Goal: Find specific page/section: Find specific page/section

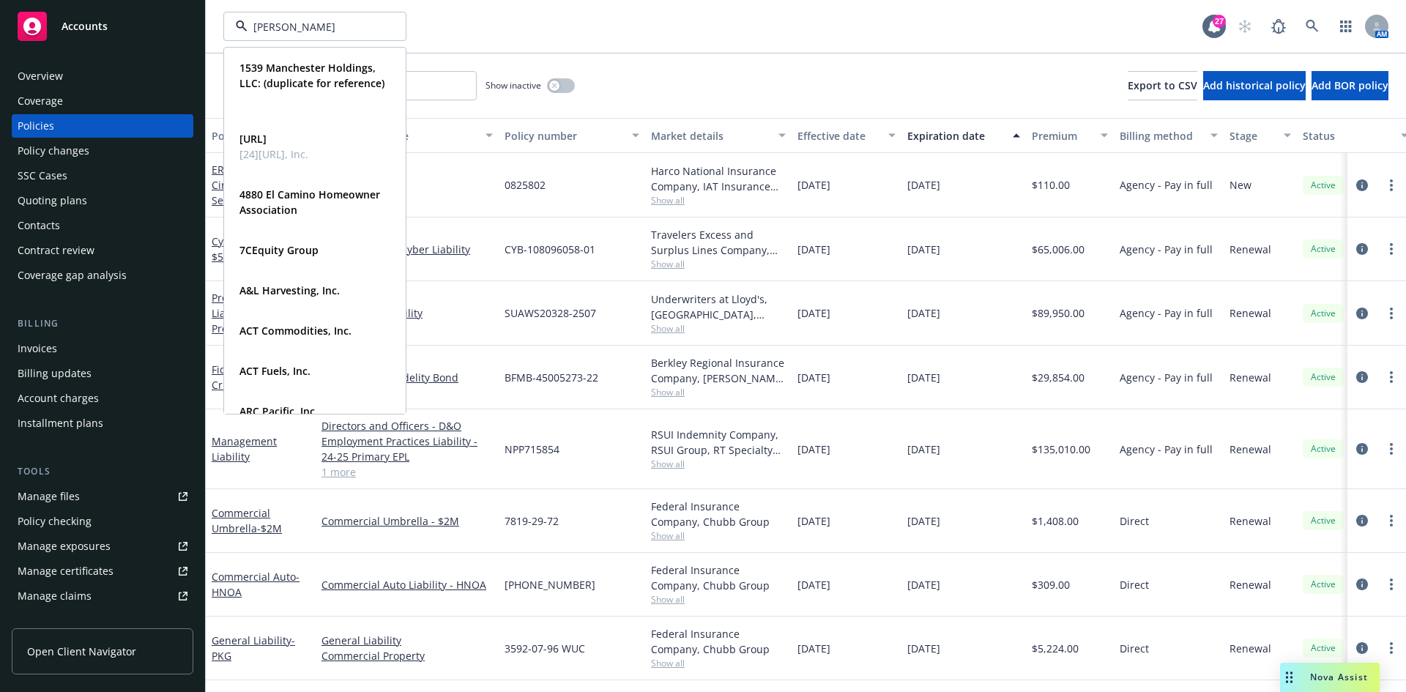
type input "Earli"
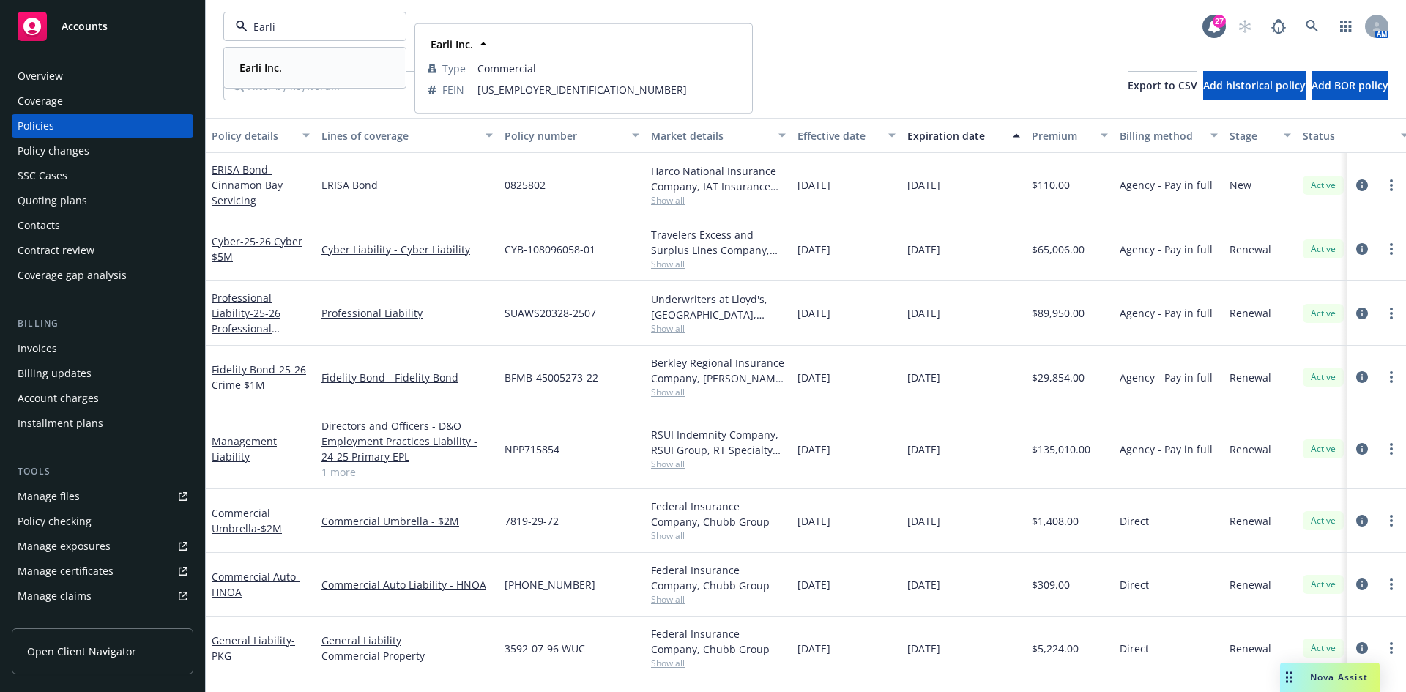
click at [272, 76] on div "Earli Inc." at bounding box center [259, 67] width 51 height 21
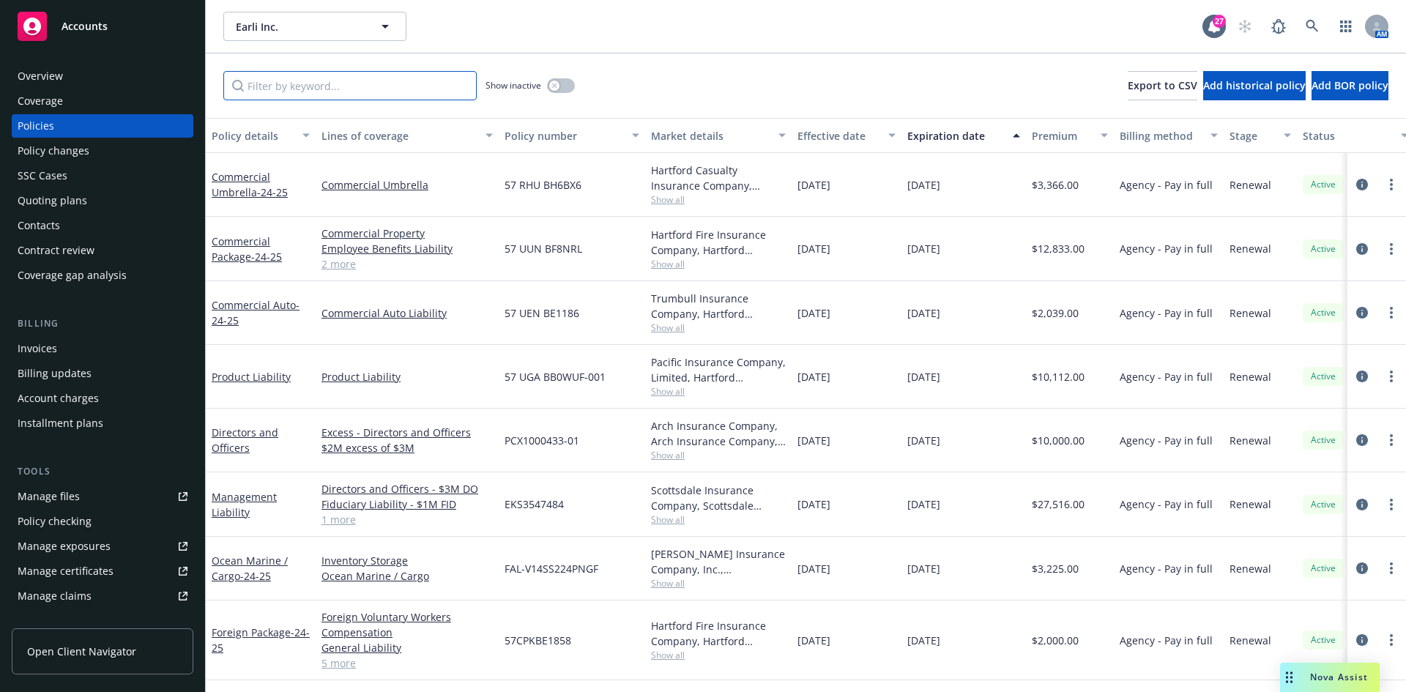
click at [354, 89] on input "Filter by keyword..." at bounding box center [349, 85] width 253 height 29
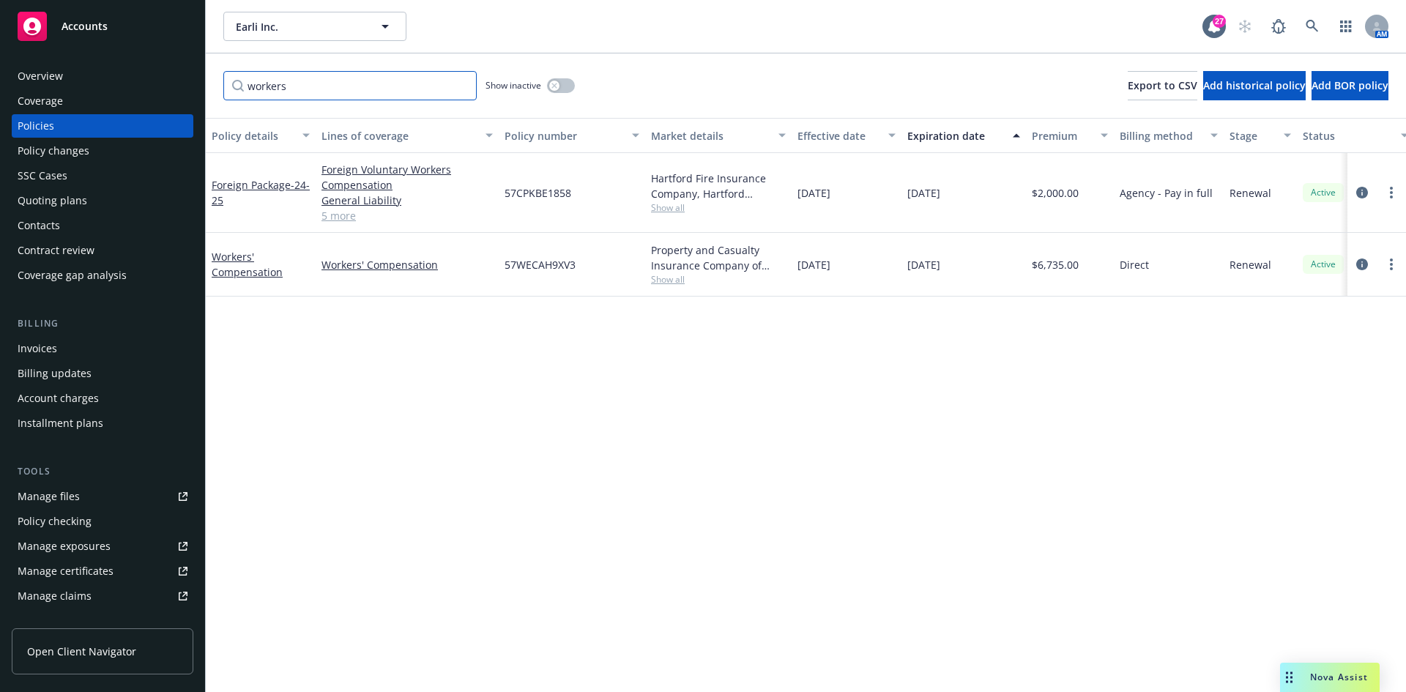
type input "workers"
click at [245, 262] on link "Workers' Compensation" at bounding box center [247, 264] width 71 height 29
